Goal: Information Seeking & Learning: Learn about a topic

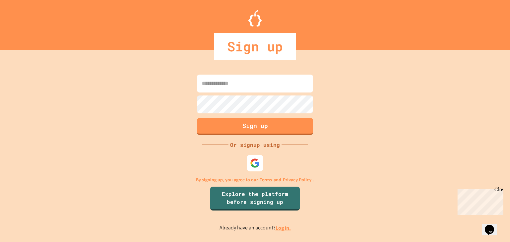
click at [286, 226] on link "Log in." at bounding box center [282, 228] width 15 height 7
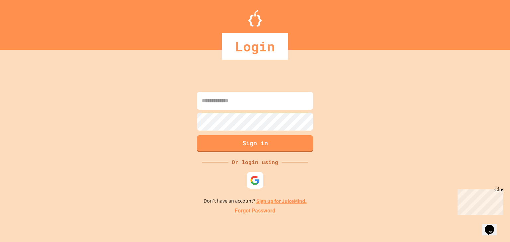
click at [280, 97] on input at bounding box center [255, 101] width 116 height 18
type input "*"
type input "**********"
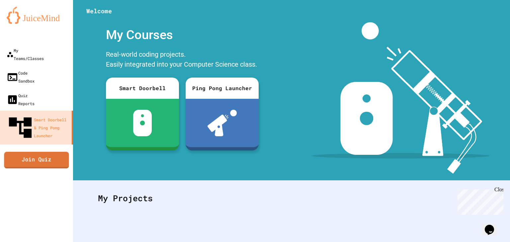
click at [51, 152] on link "Join Quiz" at bounding box center [36, 160] width 65 height 17
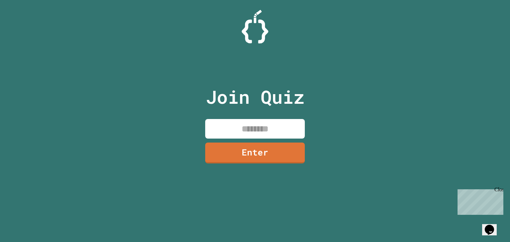
click at [449, 176] on div "Join Quiz Enter" at bounding box center [255, 121] width 510 height 242
click at [251, 28] on img at bounding box center [255, 27] width 27 height 34
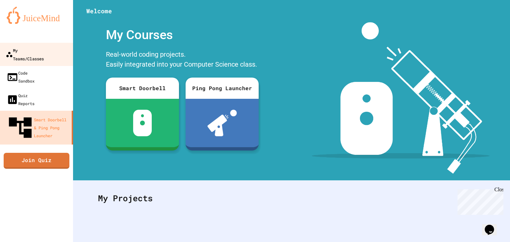
click at [44, 47] on div "My Teams/Classes" at bounding box center [25, 54] width 38 height 16
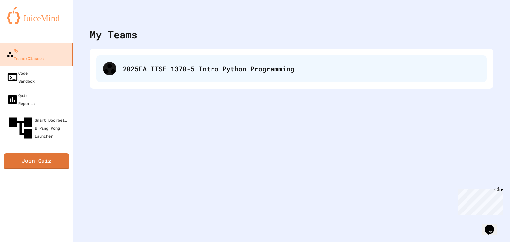
click at [140, 75] on div "2025FA ITSE 1370-5 Intro Python Programming" at bounding box center [291, 68] width 390 height 27
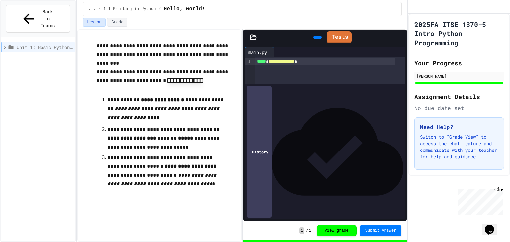
click at [4, 44] on icon at bounding box center [5, 47] width 6 height 6
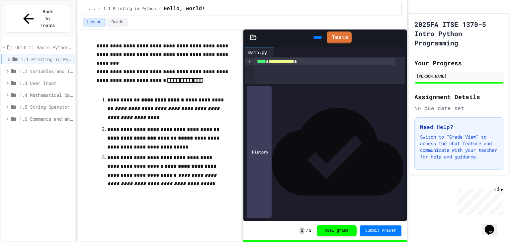
click at [57, 68] on span "1.2 Variables and Types" at bounding box center [45, 71] width 53 height 7
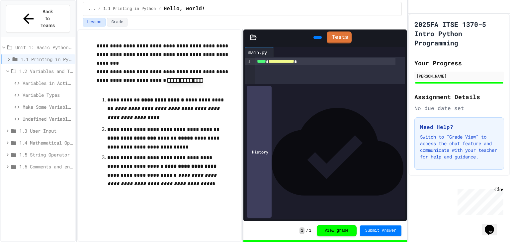
click at [11, 56] on icon at bounding box center [9, 59] width 6 height 6
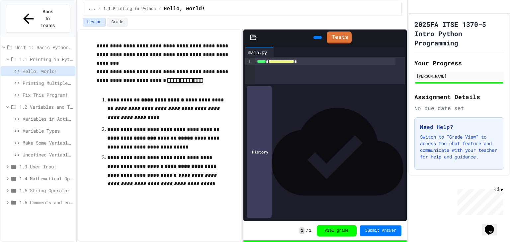
click at [44, 80] on span "Printing Multiple Lines" at bounding box center [48, 83] width 50 height 7
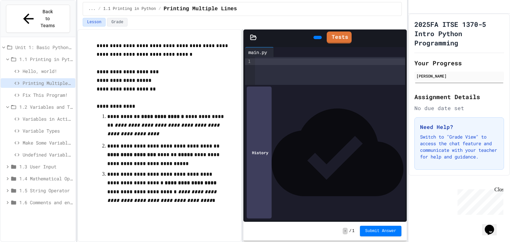
click at [43, 56] on span "1.1 Printing in Python" at bounding box center [45, 59] width 53 height 7
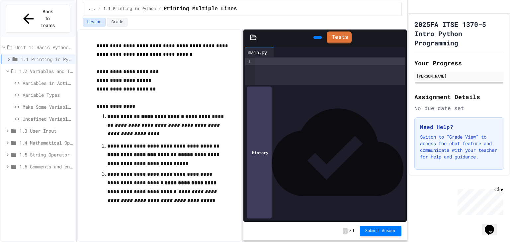
click at [43, 56] on span "1.1 Printing in Python" at bounding box center [47, 59] width 52 height 7
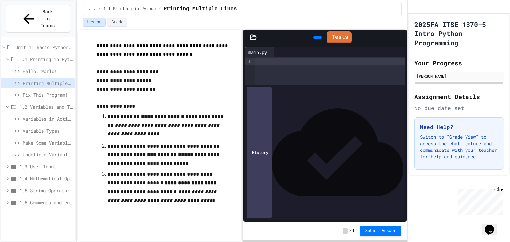
click at [37, 44] on span "Unit 1: Basic Python and Console Interaction" at bounding box center [43, 47] width 57 height 7
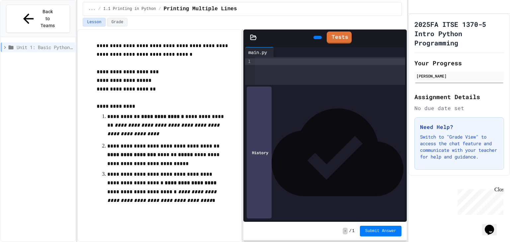
click at [7, 44] on icon at bounding box center [5, 47] width 6 height 6
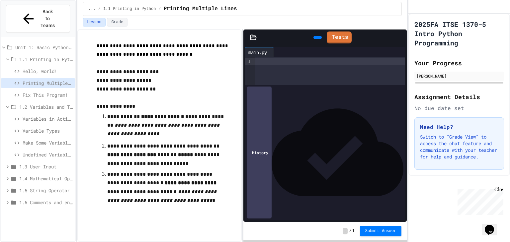
click at [35, 68] on span "Hello, world!" at bounding box center [48, 71] width 50 height 7
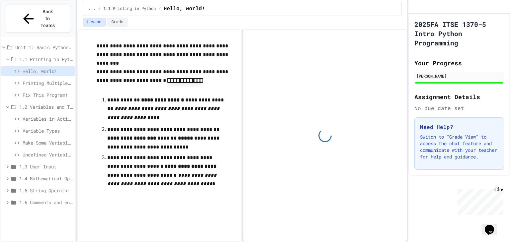
click at [41, 80] on span "Printing Multiple Lines" at bounding box center [48, 83] width 50 height 7
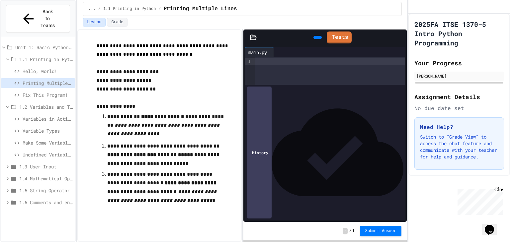
click at [303, 61] on div at bounding box center [330, 61] width 150 height 7
click at [317, 38] on icon at bounding box center [317, 38] width 0 height 0
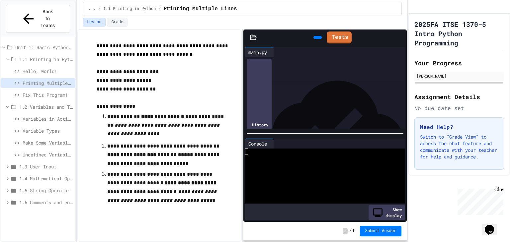
click at [294, 61] on div at bounding box center [330, 61] width 150 height 7
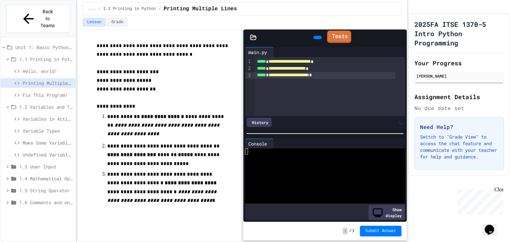
click at [341, 34] on link "Tests" at bounding box center [339, 37] width 24 height 13
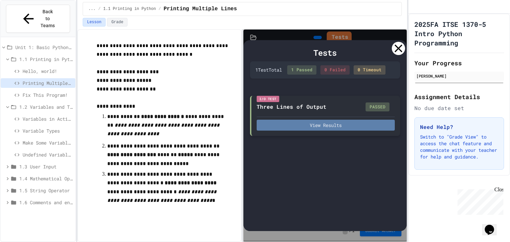
click at [349, 125] on button "View Results" at bounding box center [326, 125] width 138 height 11
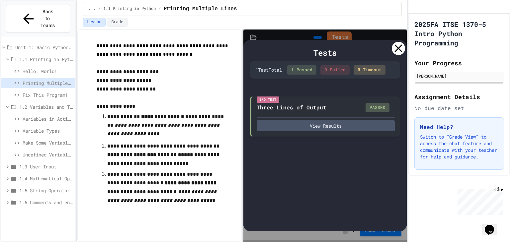
click at [398, 50] on icon at bounding box center [398, 48] width 13 height 13
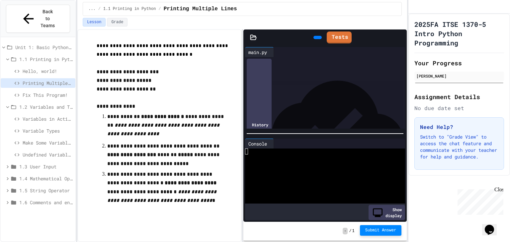
click at [383, 228] on button "Submit Answer" at bounding box center [381, 230] width 42 height 11
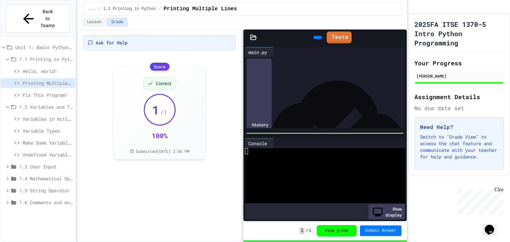
click at [60, 92] on span "Fix This Program!" at bounding box center [48, 95] width 50 height 7
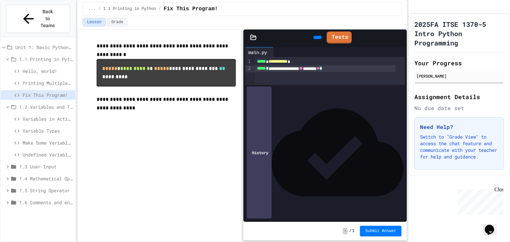
click at [266, 67] on span "*****" at bounding box center [261, 68] width 9 height 5
click at [338, 32] on link "Tests" at bounding box center [339, 37] width 25 height 13
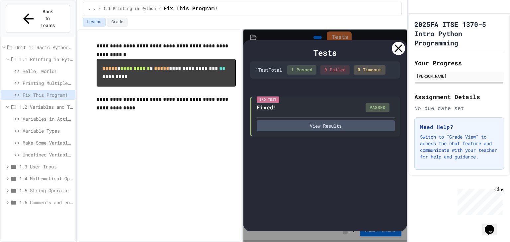
click at [400, 48] on icon at bounding box center [398, 48] width 13 height 13
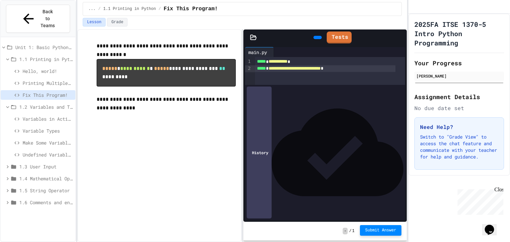
click at [388, 230] on span "Submit Answer" at bounding box center [380, 230] width 31 height 5
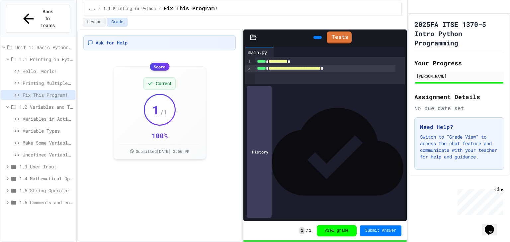
click at [54, 115] on span "Variables in Action" at bounding box center [48, 118] width 50 height 7
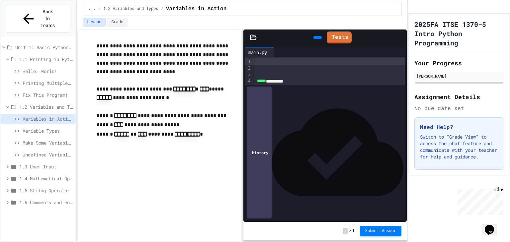
click at [280, 61] on div at bounding box center [330, 61] width 150 height 7
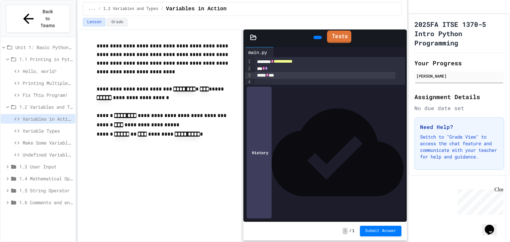
click at [330, 36] on icon at bounding box center [330, 36] width 0 height 0
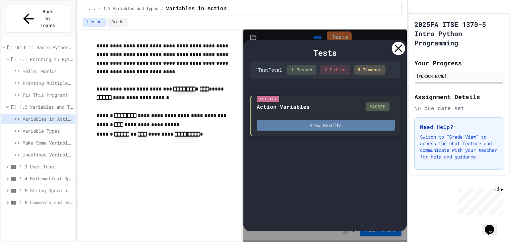
click at [352, 124] on button "View Results" at bounding box center [326, 125] width 138 height 11
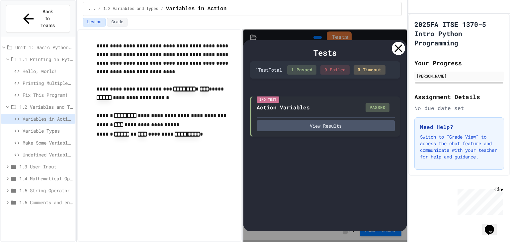
click at [396, 46] on icon at bounding box center [399, 48] width 8 height 8
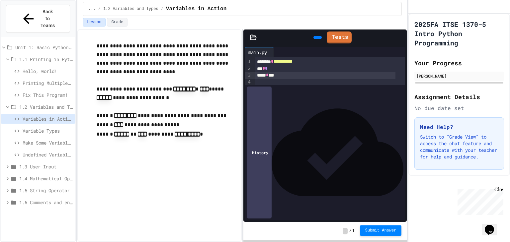
click at [387, 230] on span "Submit Answer" at bounding box center [380, 230] width 31 height 5
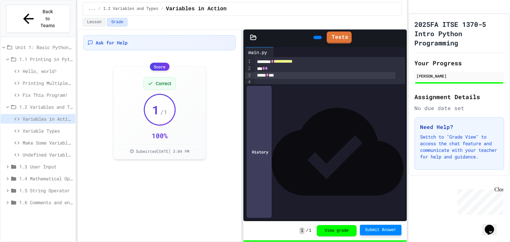
click at [54, 127] on span "Variable Types" at bounding box center [48, 130] width 50 height 7
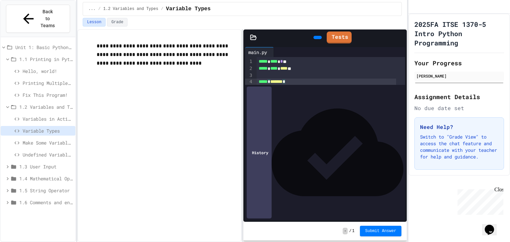
click at [271, 83] on div "***** * ******* *" at bounding box center [326, 82] width 139 height 7
click at [274, 81] on span "*******" at bounding box center [276, 81] width 12 height 5
click at [275, 116] on div "***** ****" at bounding box center [326, 115] width 139 height 7
click at [330, 36] on icon at bounding box center [330, 36] width 0 height 0
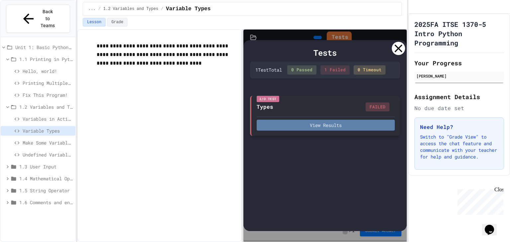
click at [362, 122] on button "View Results" at bounding box center [326, 125] width 138 height 11
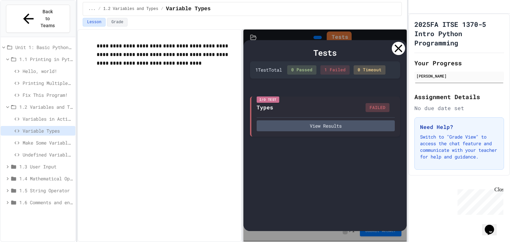
click at [402, 49] on icon at bounding box center [398, 48] width 13 height 13
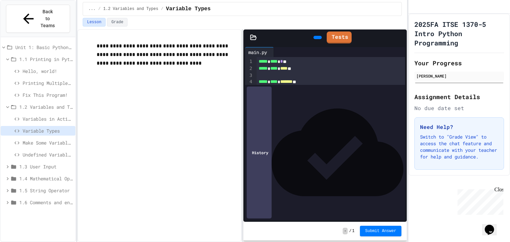
click at [317, 38] on icon at bounding box center [317, 38] width 0 height 0
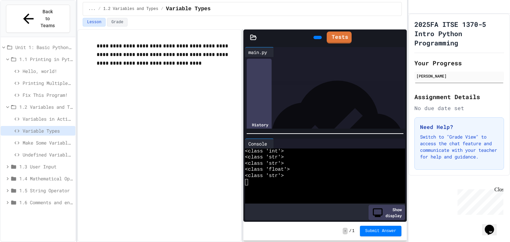
click at [317, 38] on icon at bounding box center [317, 38] width 0 height 0
click at [396, 144] on icon at bounding box center [396, 144] width 0 height 0
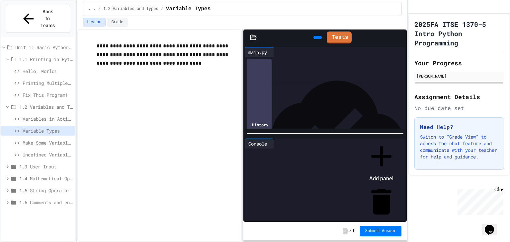
click at [398, 185] on li "Remove panel" at bounding box center [381, 207] width 34 height 45
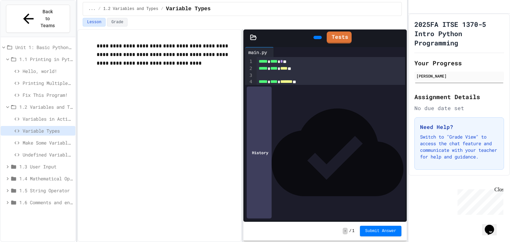
click at [396, 52] on icon at bounding box center [396, 52] width 0 height 0
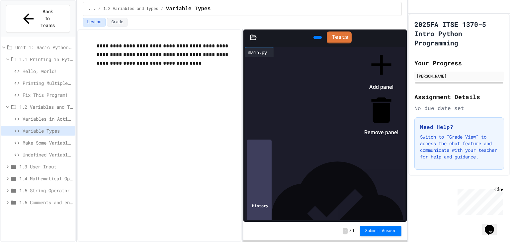
click at [388, 48] on div at bounding box center [377, 48] width 41 height 0
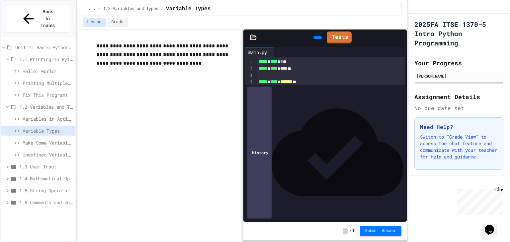
click at [258, 95] on div "** * ****" at bounding box center [326, 95] width 139 height 7
click at [343, 35] on link "Tests" at bounding box center [339, 38] width 25 height 12
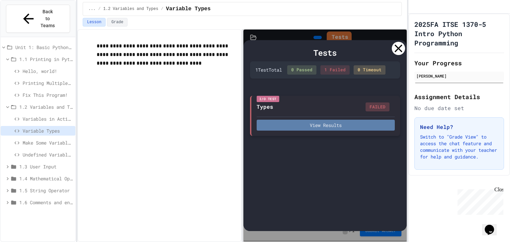
click at [359, 125] on button "View Results" at bounding box center [326, 125] width 138 height 11
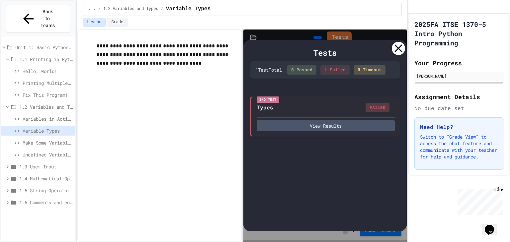
click at [382, 51] on div "Tests" at bounding box center [325, 53] width 150 height 12
click at [397, 47] on icon at bounding box center [398, 48] width 13 height 13
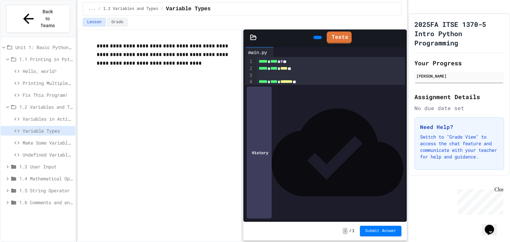
click at [397, 47] on div "main.py" at bounding box center [325, 52] width 160 height 10
click at [258, 95] on div "** * ****" at bounding box center [326, 95] width 139 height 7
click at [339, 31] on link "Tests" at bounding box center [339, 37] width 25 height 13
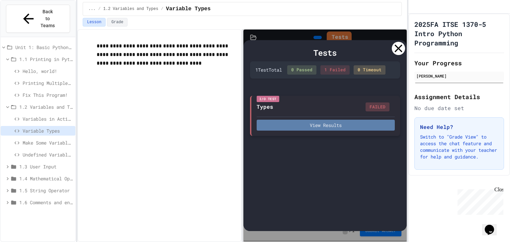
click at [363, 121] on button "View Results" at bounding box center [326, 125] width 138 height 11
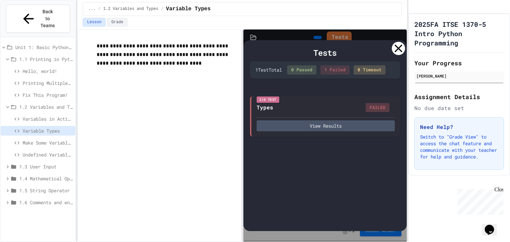
click at [401, 52] on icon at bounding box center [398, 48] width 13 height 13
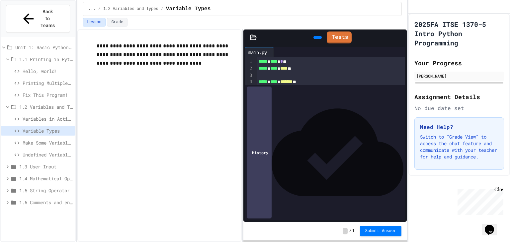
click at [307, 103] on span "**" at bounding box center [305, 102] width 4 height 5
click at [338, 39] on link "Tests" at bounding box center [339, 37] width 25 height 13
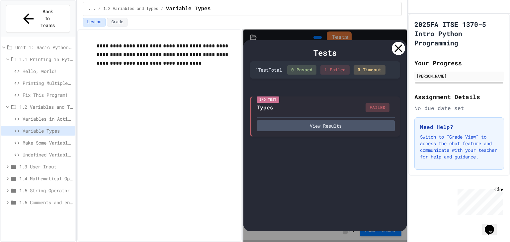
click at [397, 44] on div at bounding box center [398, 48] width 13 height 13
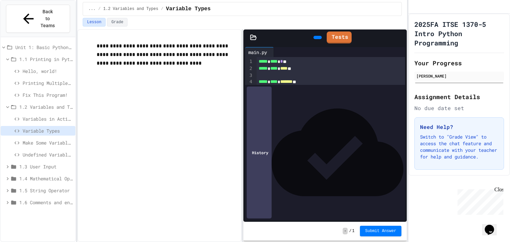
click at [337, 101] on div "**********" at bounding box center [326, 102] width 139 height 7
click at [324, 97] on div "**********" at bounding box center [326, 95] width 139 height 7
click at [315, 95] on div "**********" at bounding box center [326, 95] width 139 height 7
click at [312, 103] on div "**********" at bounding box center [326, 102] width 139 height 7
click at [343, 32] on link "Tests" at bounding box center [339, 37] width 24 height 13
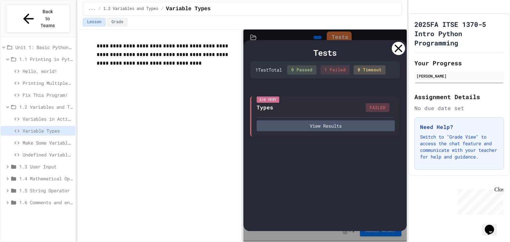
click at [400, 46] on icon at bounding box center [399, 48] width 8 height 8
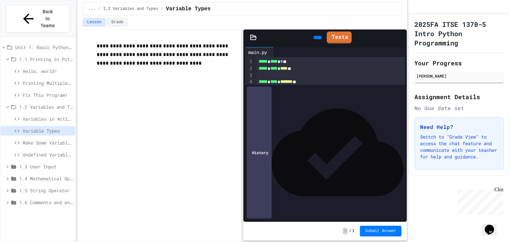
click at [276, 52] on icon at bounding box center [276, 52] width 0 height 0
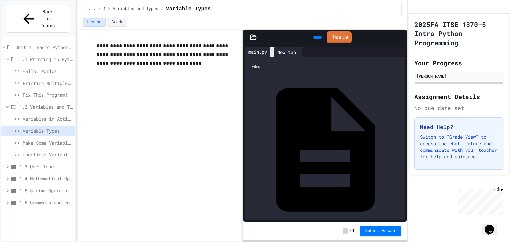
click at [275, 54] on icon at bounding box center [275, 56] width 5 height 5
click at [280, 75] on div "main.py" at bounding box center [325, 150] width 154 height 154
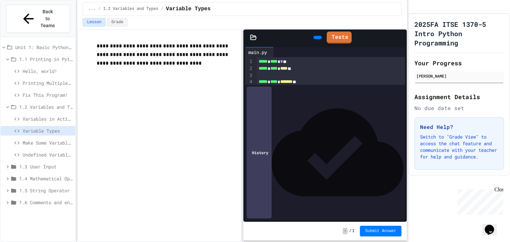
click at [310, 103] on div "***** * **** ********* *" at bounding box center [326, 102] width 139 height 7
drag, startPoint x: 177, startPoint y: 66, endPoint x: 332, endPoint y: 38, distance: 157.4
click at [330, 36] on icon at bounding box center [330, 36] width 0 height 0
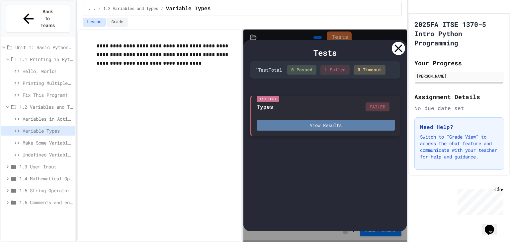
click at [309, 125] on button "View Results" at bounding box center [326, 125] width 138 height 11
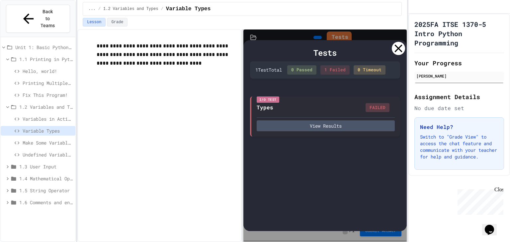
click at [398, 52] on div at bounding box center [398, 48] width 13 height 13
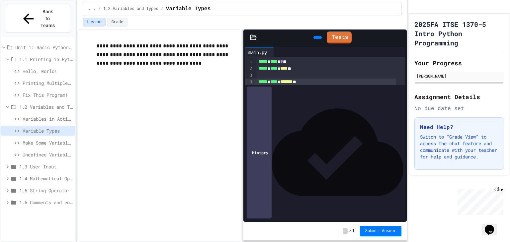
click at [259, 81] on span "*****" at bounding box center [263, 81] width 9 height 5
click at [312, 96] on div "***** * **** ********* *" at bounding box center [325, 95] width 140 height 7
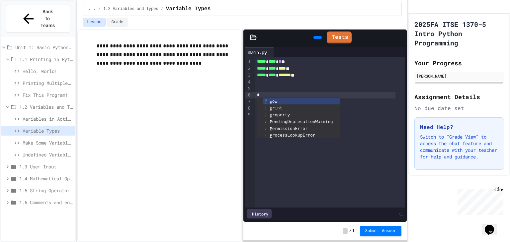
click at [312, 96] on div "*" at bounding box center [325, 95] width 140 height 7
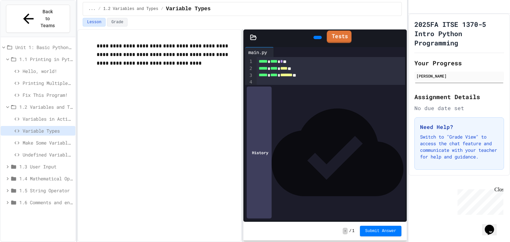
click at [337, 42] on link "Tests" at bounding box center [339, 37] width 25 height 13
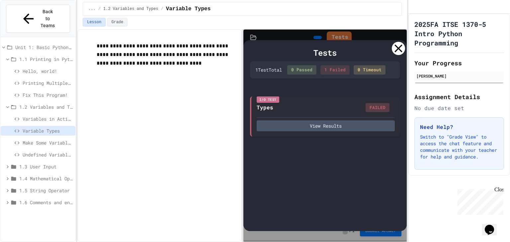
click at [398, 49] on icon at bounding box center [398, 48] width 13 height 13
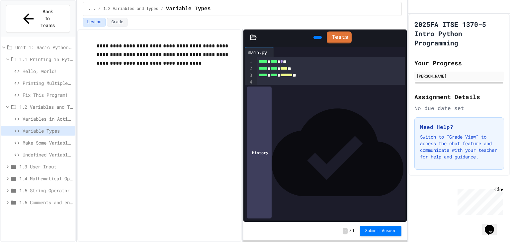
click at [263, 95] on span "*" at bounding box center [263, 95] width 3 height 5
click at [346, 39] on link "Tests" at bounding box center [339, 37] width 24 height 13
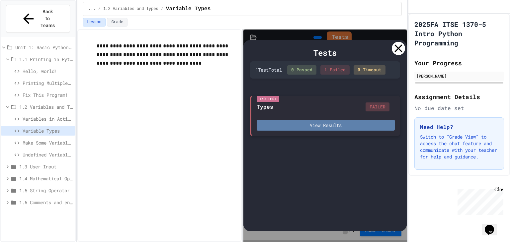
click at [333, 121] on button "View Results" at bounding box center [326, 125] width 138 height 11
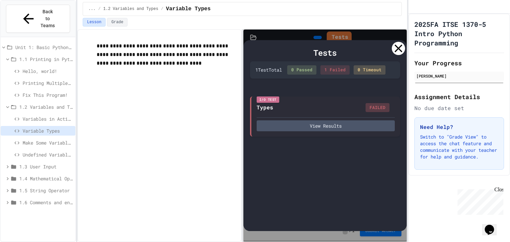
click at [400, 52] on icon at bounding box center [398, 48] width 13 height 13
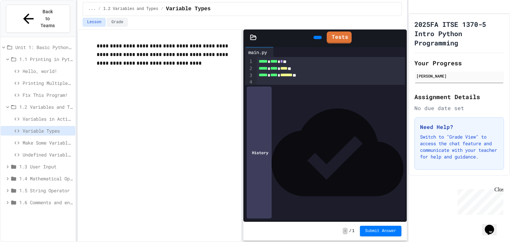
click at [304, 121] on div "***** * **** * ******* * *" at bounding box center [326, 122] width 139 height 7
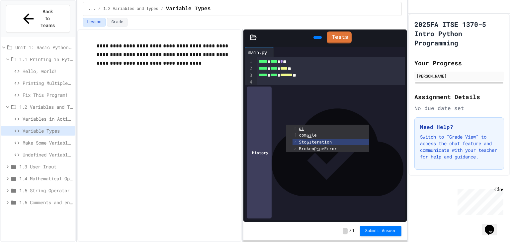
click at [291, 113] on div "***** * **** *****" at bounding box center [326, 115] width 139 height 7
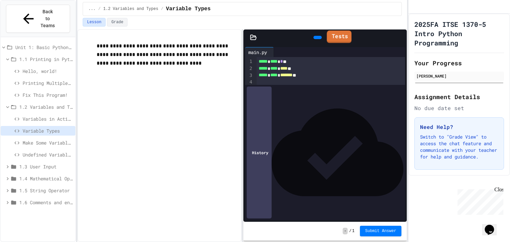
click at [348, 38] on link "Tests" at bounding box center [339, 37] width 25 height 13
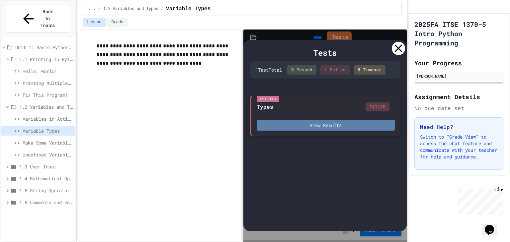
click at [354, 126] on button "View Results" at bounding box center [326, 125] width 138 height 11
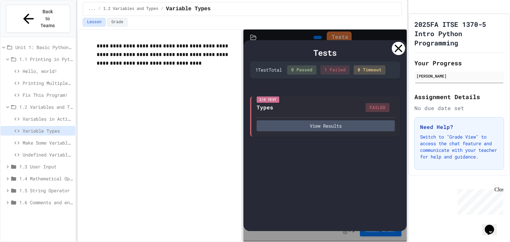
click at [399, 46] on icon at bounding box center [398, 48] width 13 height 13
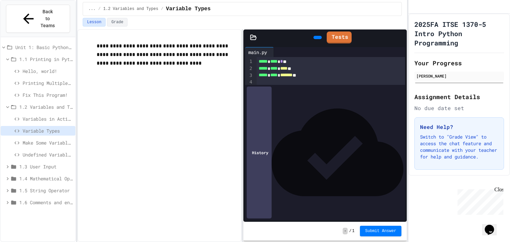
click at [292, 121] on div "***** * **** *****" at bounding box center [326, 122] width 139 height 7
click at [304, 115] on div "***** * **** * ******* * *" at bounding box center [326, 115] width 139 height 7
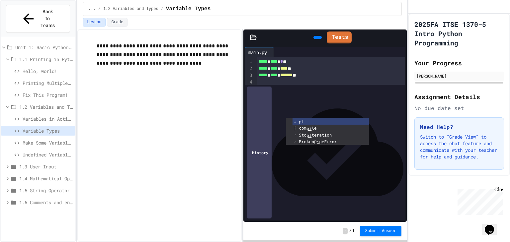
click at [275, 127] on div "**********" at bounding box center [331, 92] width 148 height 70
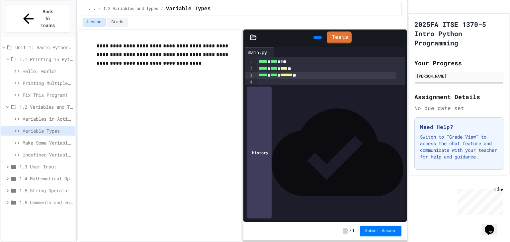
click at [292, 73] on span "*******" at bounding box center [286, 75] width 12 height 5
click at [342, 35] on link "Tests" at bounding box center [339, 37] width 25 height 13
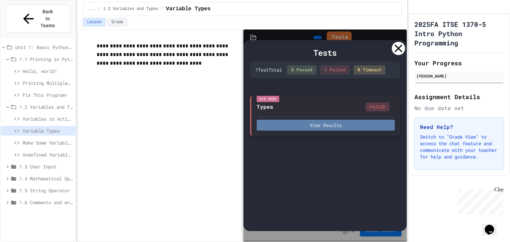
click at [338, 121] on button "View Results" at bounding box center [326, 125] width 138 height 11
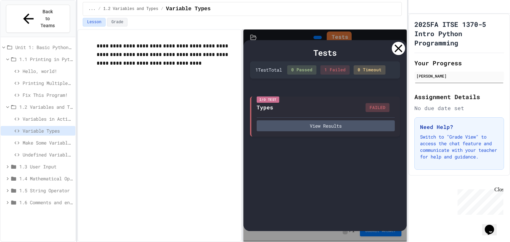
click at [397, 45] on icon at bounding box center [398, 48] width 13 height 13
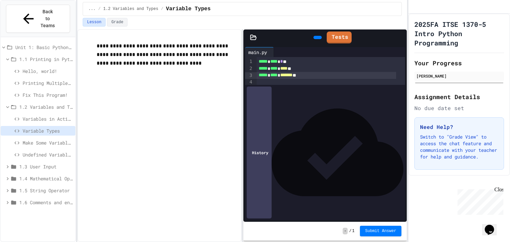
click at [286, 75] on span "*******" at bounding box center [286, 75] width 12 height 5
click at [334, 42] on link "Tests" at bounding box center [339, 37] width 24 height 13
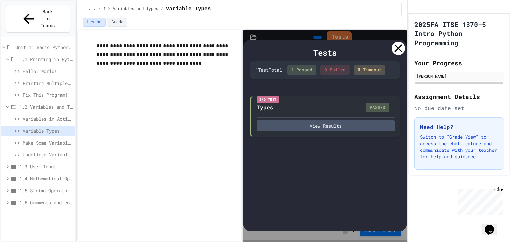
click at [286, 36] on div "Tests 1 Test Total 1 Passed 0 Failed 0 Timeout I/O Test Types PASSED View Resul…" at bounding box center [325, 136] width 164 height 212
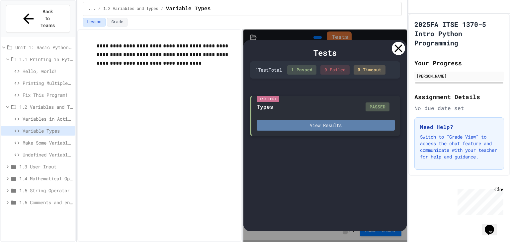
click at [308, 125] on button "View Results" at bounding box center [326, 125] width 138 height 11
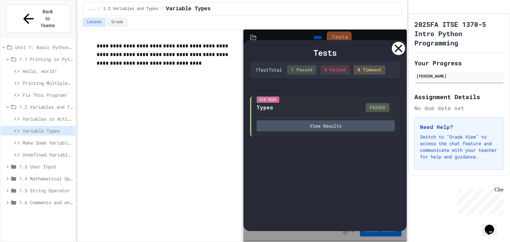
click at [395, 51] on icon at bounding box center [398, 48] width 13 height 13
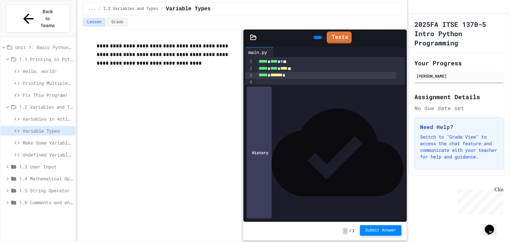
click at [380, 231] on span "Submit Answer" at bounding box center [380, 230] width 31 height 5
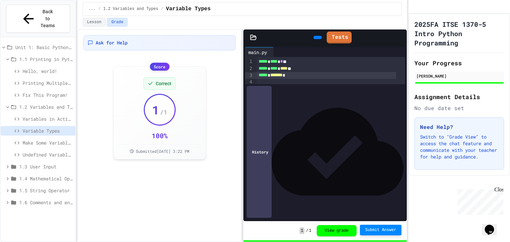
click at [43, 139] on span "Make Some Variables!" at bounding box center [48, 142] width 50 height 7
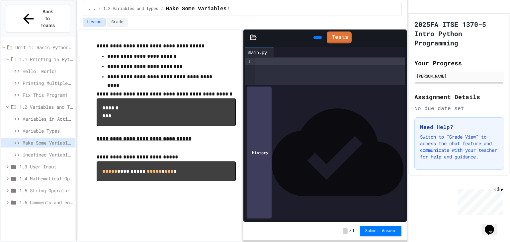
click at [281, 63] on div at bounding box center [330, 61] width 150 height 7
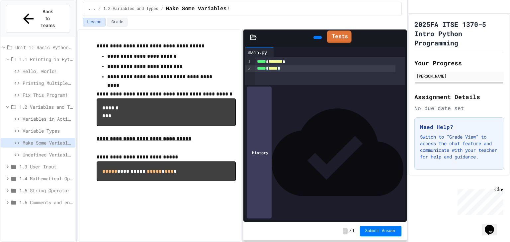
click at [345, 38] on link "Tests" at bounding box center [339, 37] width 25 height 13
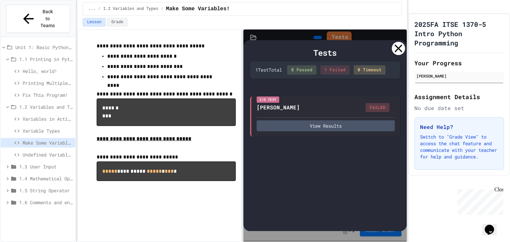
click at [402, 51] on icon at bounding box center [398, 48] width 13 height 13
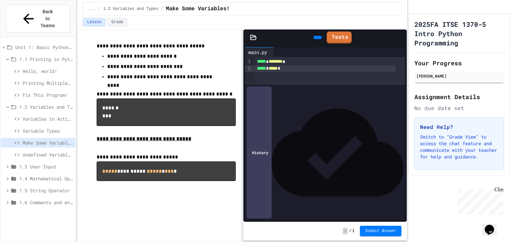
click at [297, 68] on div "***** * ***** *" at bounding box center [325, 68] width 140 height 7
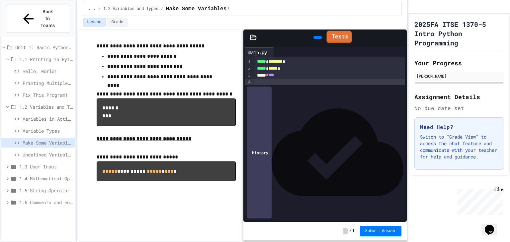
click at [333, 38] on icon at bounding box center [335, 40] width 4 height 5
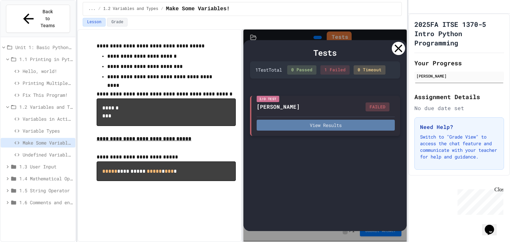
click at [358, 125] on button "View Results" at bounding box center [326, 125] width 138 height 11
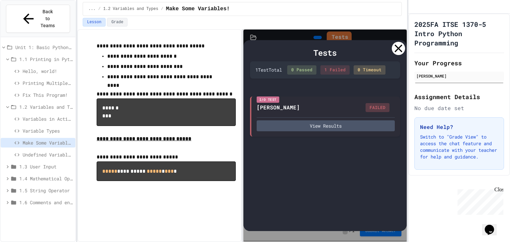
click at [397, 45] on icon at bounding box center [398, 48] width 13 height 13
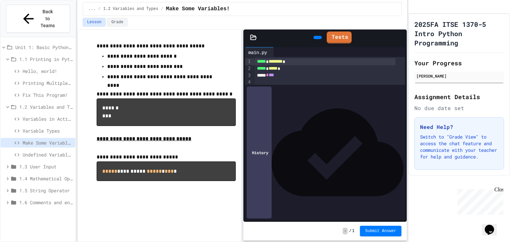
click at [276, 63] on span "********" at bounding box center [275, 61] width 14 height 5
click at [335, 34] on link "Tests" at bounding box center [339, 37] width 25 height 13
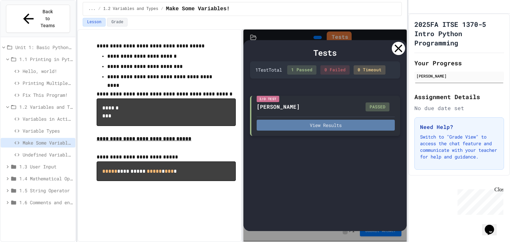
click at [346, 120] on button "View Results" at bounding box center [326, 125] width 138 height 11
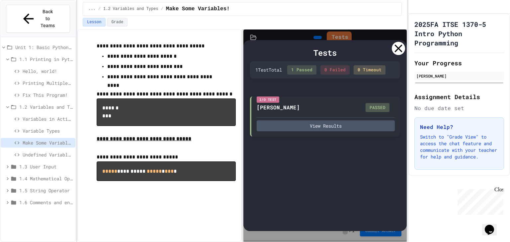
click at [393, 50] on div at bounding box center [398, 48] width 13 height 13
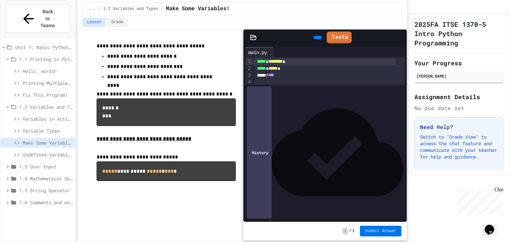
click at [377, 227] on button "Submit Answer" at bounding box center [381, 231] width 42 height 11
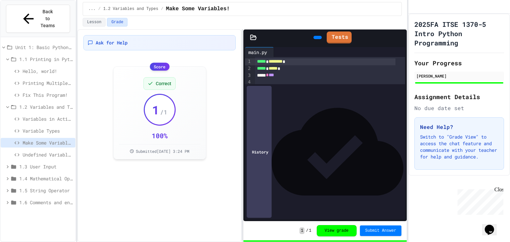
click at [59, 151] on span "Undefined Variables" at bounding box center [48, 154] width 50 height 7
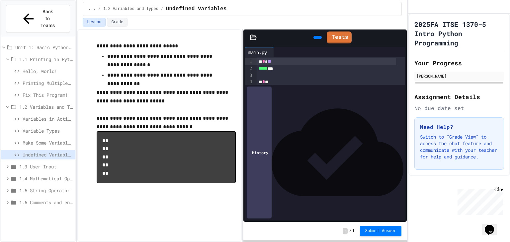
click at [271, 81] on div "* * *" at bounding box center [326, 82] width 139 height 7
click at [280, 121] on div "* * * * *" at bounding box center [326, 122] width 139 height 7
click at [272, 122] on div "* * * * *" at bounding box center [326, 122] width 139 height 7
click at [270, 122] on div "* * * * *" at bounding box center [326, 122] width 139 height 7
click at [283, 122] on div "* * ** * *" at bounding box center [326, 122] width 139 height 7
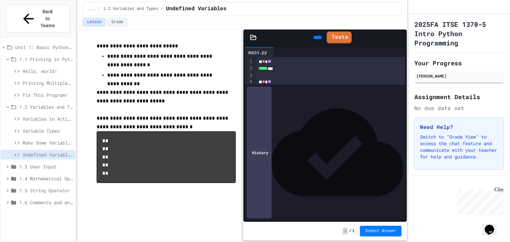
click at [271, 123] on span "**" at bounding box center [270, 122] width 4 height 5
click at [272, 138] on div at bounding box center [331, 136] width 148 height 7
click at [272, 144] on div "* * * * *" at bounding box center [326, 142] width 139 height 7
click at [271, 142] on div "* * * * *" at bounding box center [326, 142] width 139 height 7
click at [284, 142] on div "* * * * *" at bounding box center [326, 142] width 139 height 7
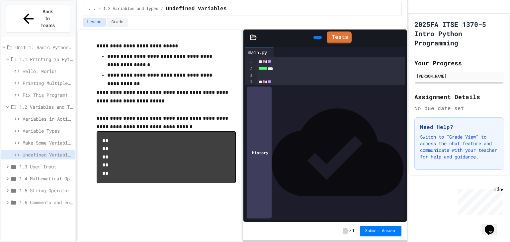
click at [260, 138] on div at bounding box center [331, 136] width 148 height 7
click at [330, 36] on icon at bounding box center [330, 36] width 0 height 0
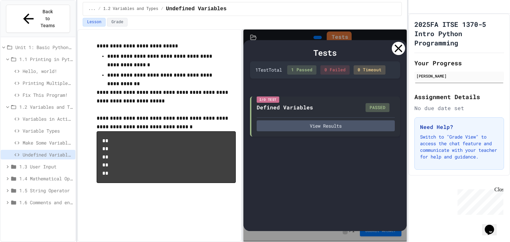
click at [397, 45] on icon at bounding box center [398, 48] width 13 height 13
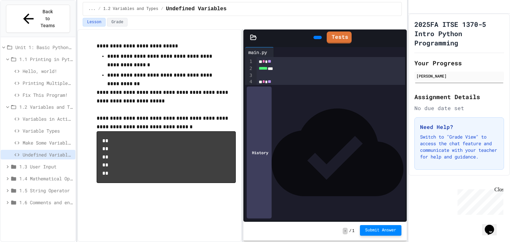
click at [378, 235] on button "Submit Answer" at bounding box center [381, 230] width 42 height 11
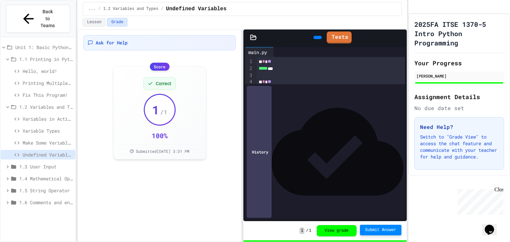
click at [58, 163] on span "1.3 User Input" at bounding box center [45, 166] width 53 height 7
